Goal: Information Seeking & Learning: Stay updated

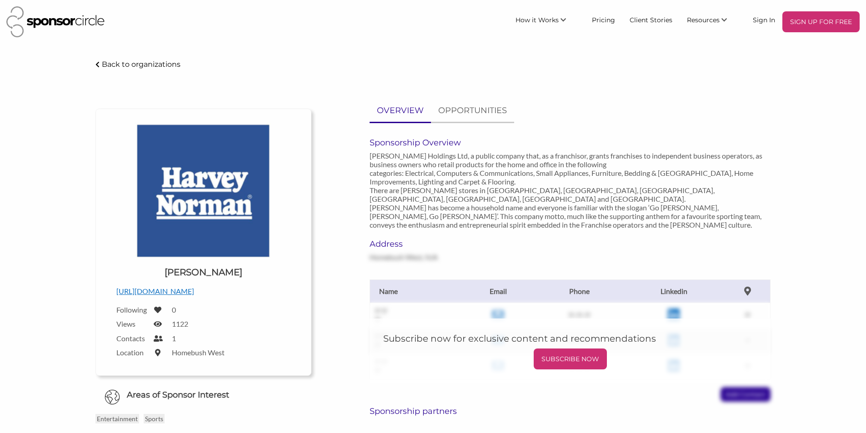
click at [74, 26] on img at bounding box center [55, 21] width 98 height 31
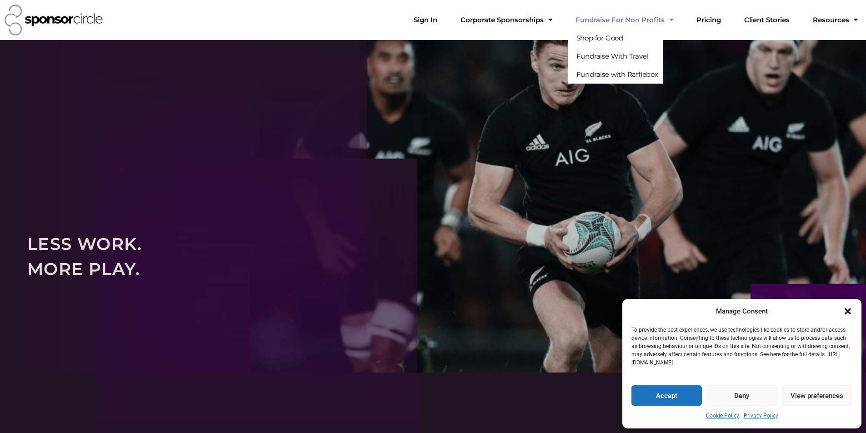
click at [547, 22] on link "Corporate Sponsorships" at bounding box center [506, 20] width 106 height 18
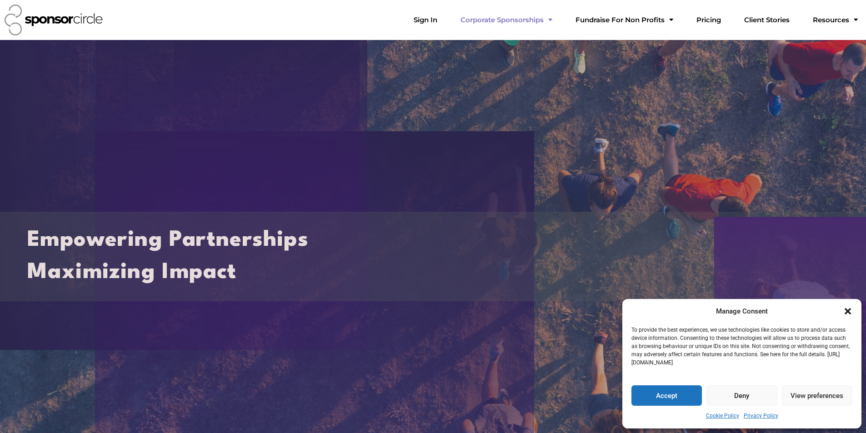
click at [554, 20] on link "Corporate Sponsorships" at bounding box center [506, 20] width 106 height 18
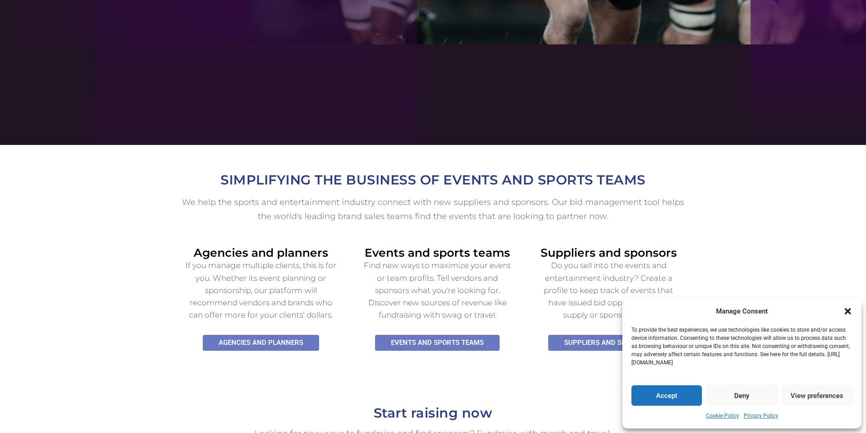
scroll to position [364, 0]
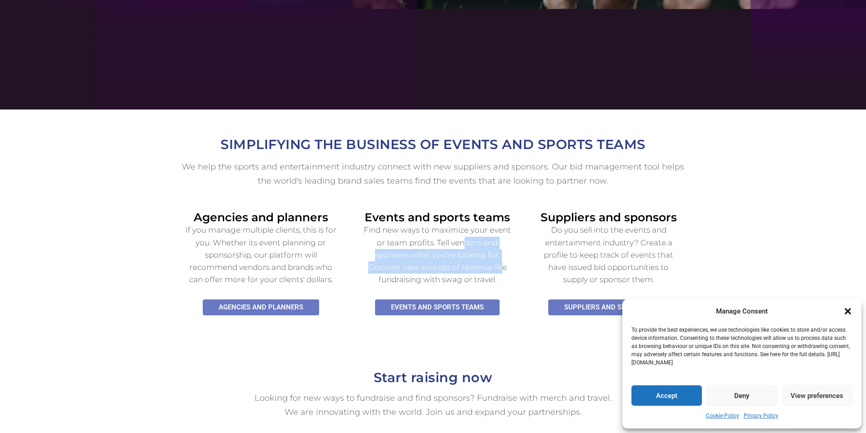
drag, startPoint x: 394, startPoint y: 244, endPoint x: 489, endPoint y: 255, distance: 95.2
click at [489, 255] on p "Find new ways to maximize your event or team profits. Tell vendors and sponsors…" at bounding box center [437, 255] width 157 height 62
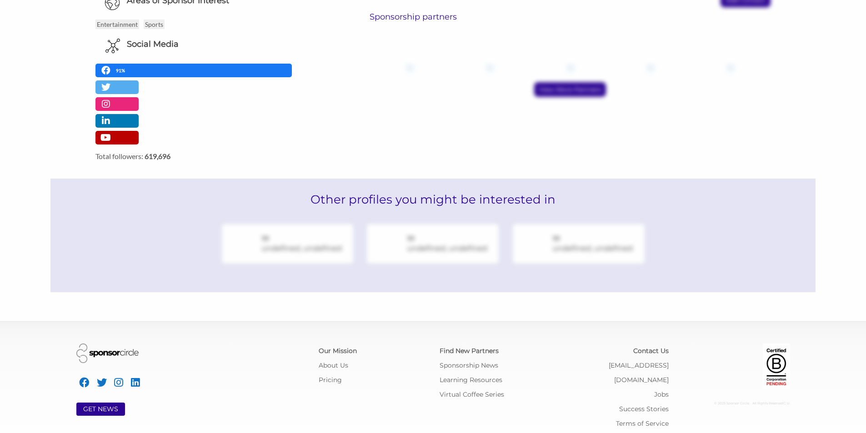
scroll to position [399, 0]
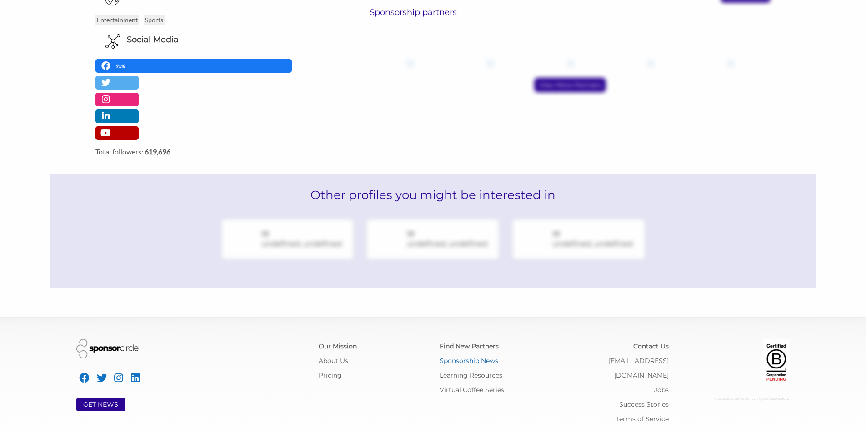
click at [466, 362] on link "Sponsorship News" at bounding box center [469, 361] width 59 height 8
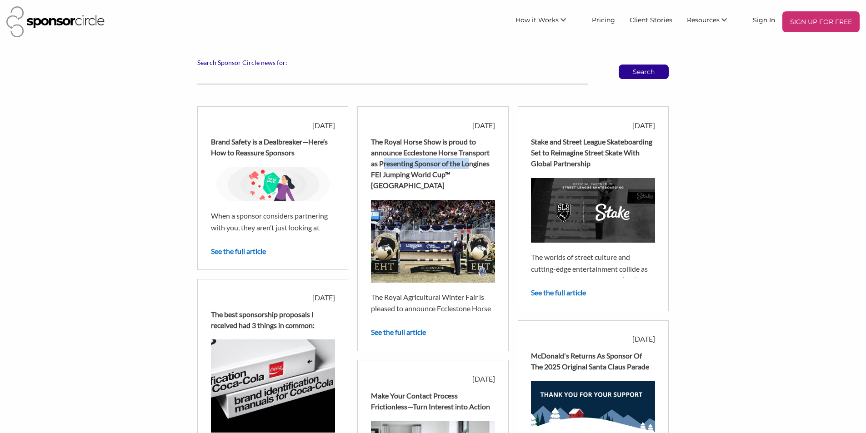
drag, startPoint x: 397, startPoint y: 164, endPoint x: 472, endPoint y: 168, distance: 75.2
click at [472, 168] on div "The Royal Horse Show is proud to announce Ecclestone Horse Transport as Present…" at bounding box center [433, 163] width 124 height 55
